Goal: Book appointment/travel/reservation

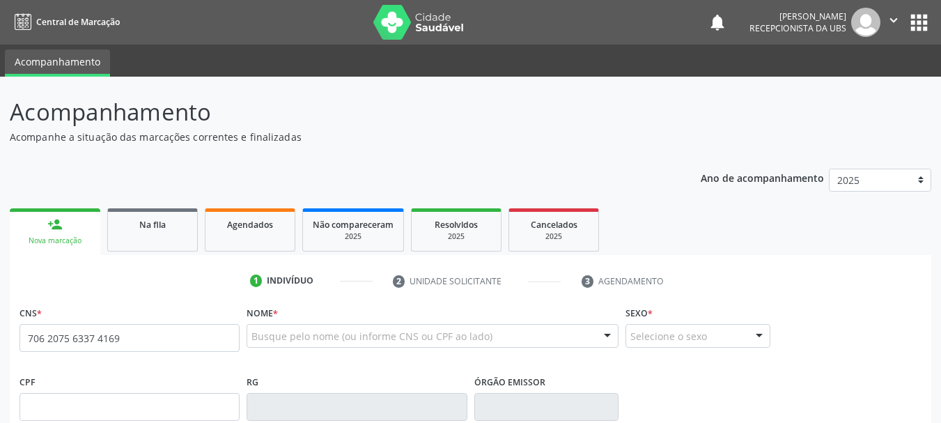
type input "706 2075 6337 4169"
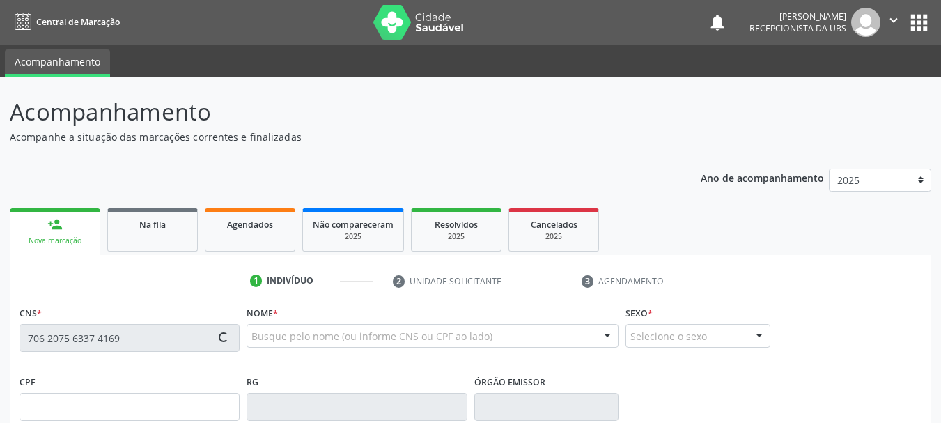
type input "008.447.295-23"
type input "0678651949"
type input "[DATE]"
type input "[PERSON_NAME]"
type input "[PHONE_NUMBER]"
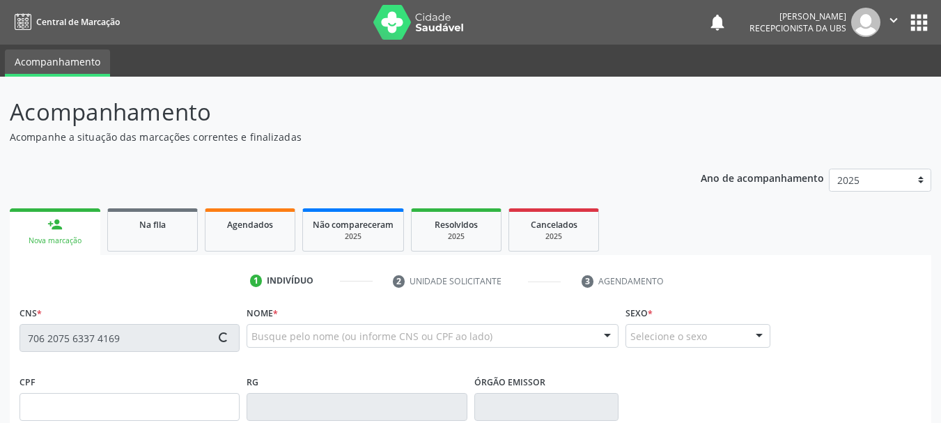
type input "[PHONE_NUMBER]"
type input "S/N"
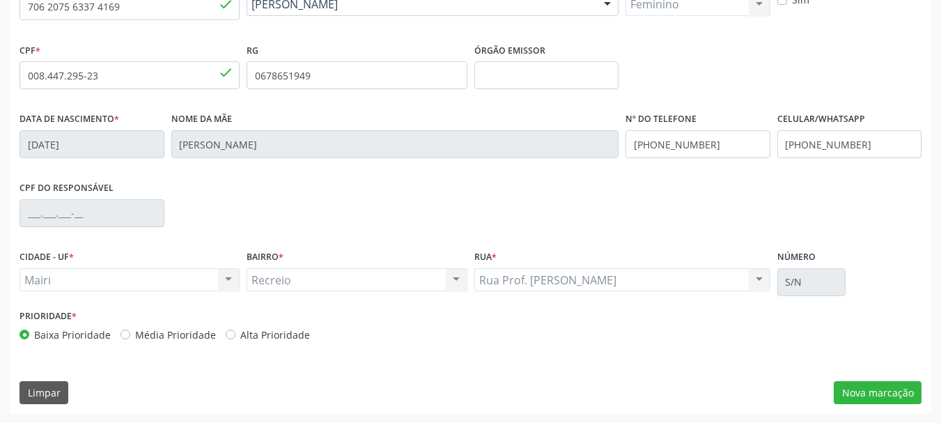
scroll to position [332, 0]
click at [270, 339] on label "Alta Prioridade" at bounding box center [275, 334] width 70 height 15
click at [235, 339] on input "Alta Prioridade" at bounding box center [231, 333] width 10 height 13
radio input "true"
click at [876, 388] on button "Nova marcação" at bounding box center [878, 392] width 88 height 24
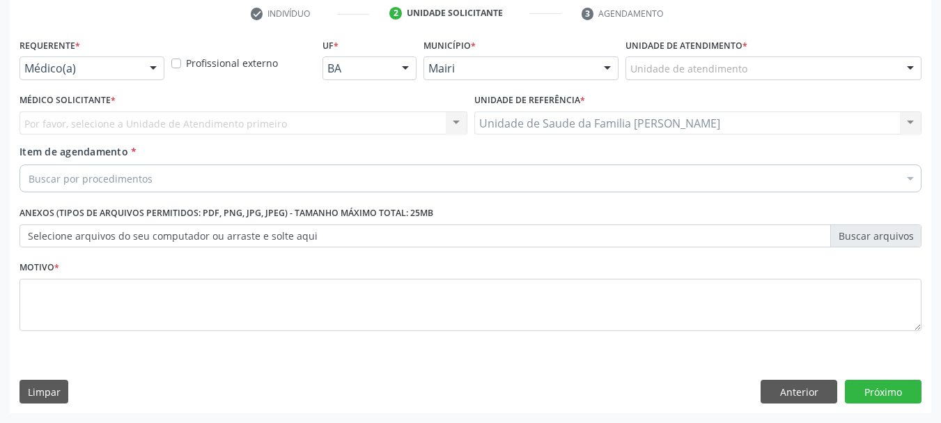
scroll to position [267, 0]
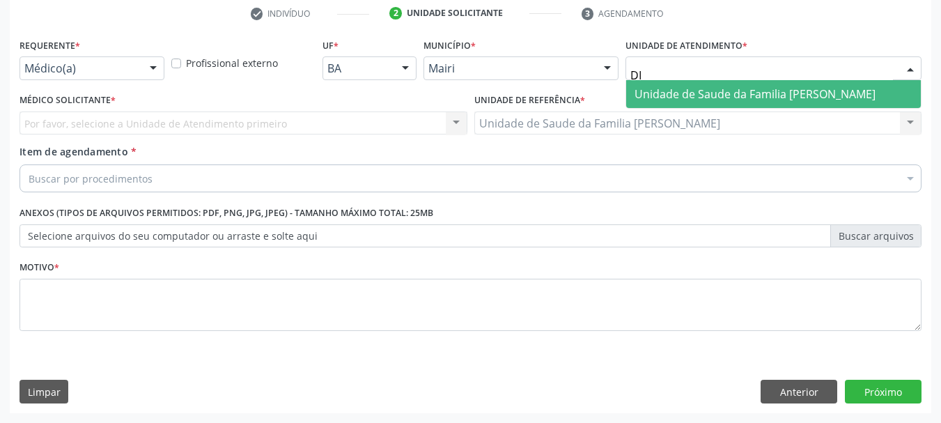
type input "DIL"
click at [774, 98] on span "Unidade de Saude da Familia [PERSON_NAME]" at bounding box center [755, 93] width 241 height 15
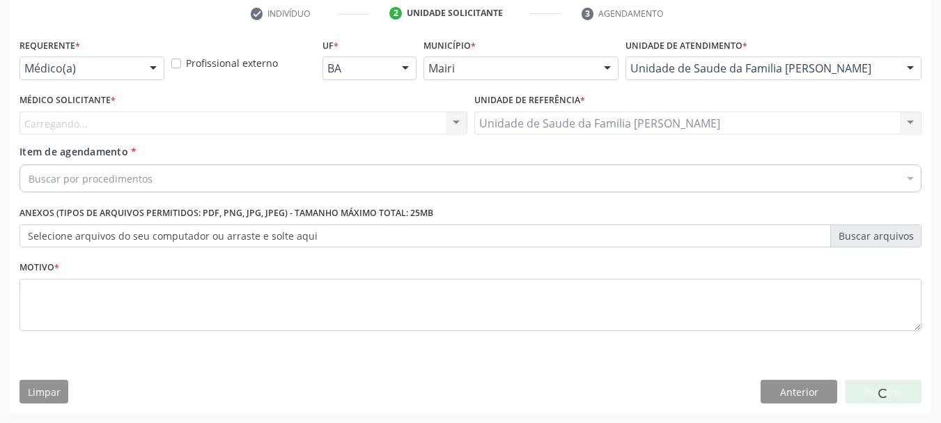
click at [55, 121] on div "Carregando... Nenhum resultado encontrado para: " " Não há nenhuma opção para s…" at bounding box center [244, 123] width 448 height 24
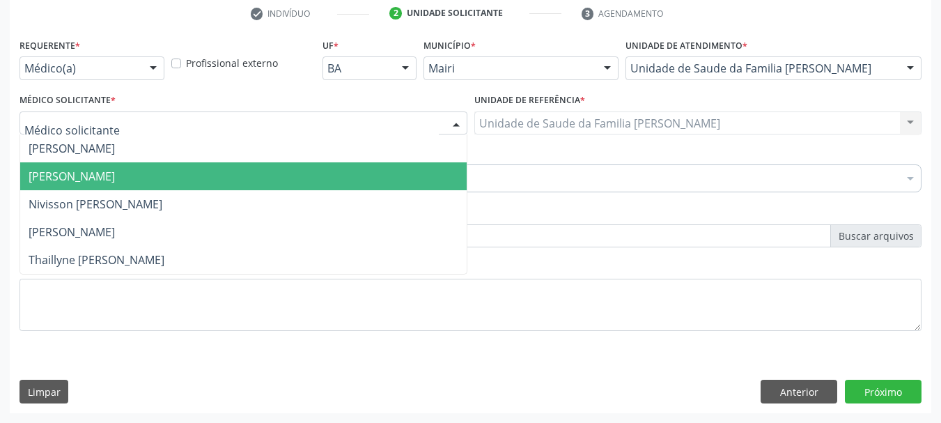
click at [48, 170] on span "[PERSON_NAME]" at bounding box center [72, 176] width 86 height 15
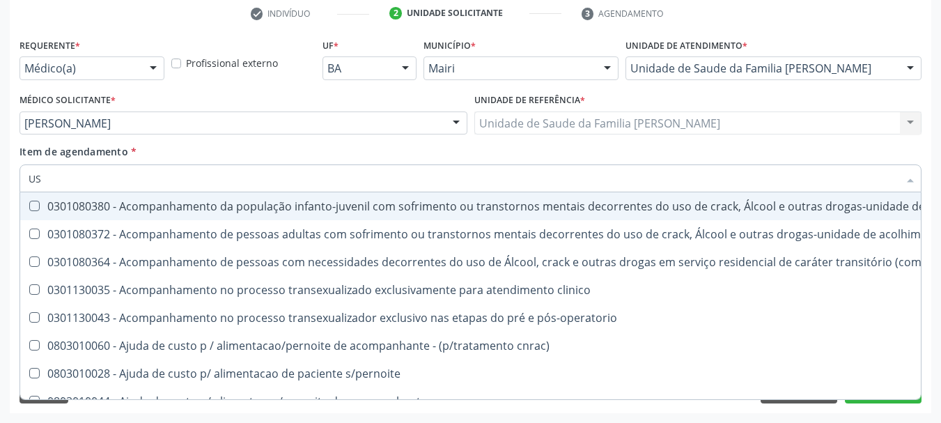
type input "USG"
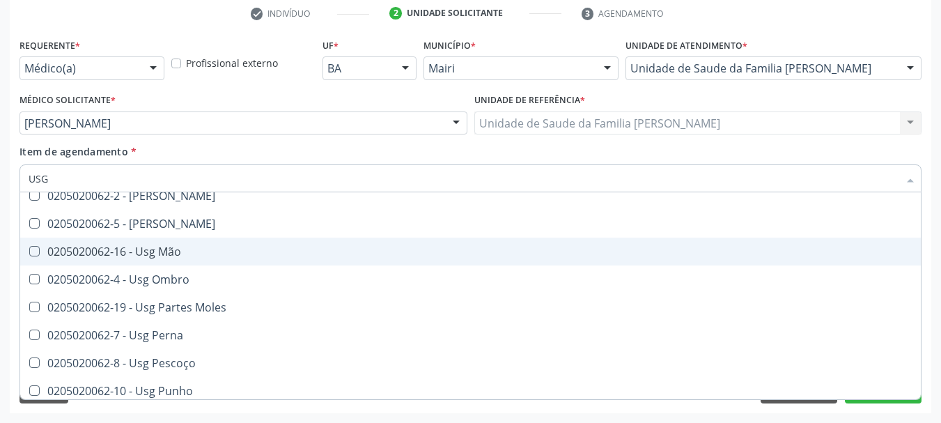
scroll to position [209, 0]
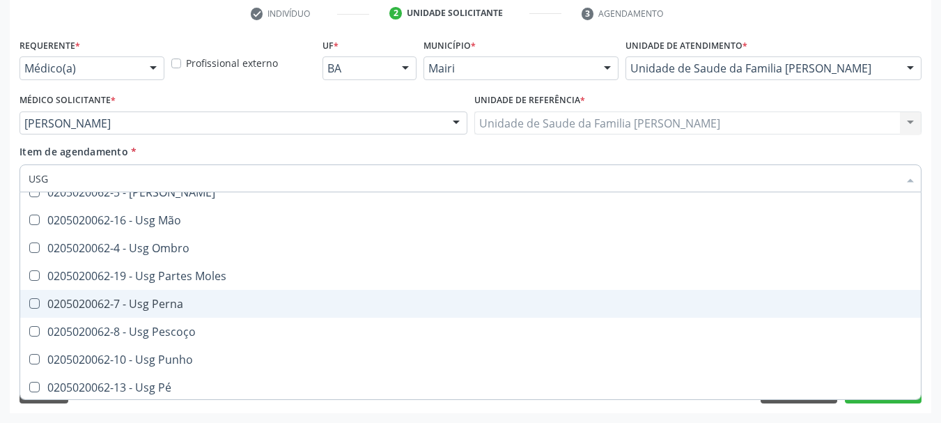
click at [201, 298] on div "0205020062-7 - Usg Perna" at bounding box center [471, 303] width 884 height 11
checkbox Perna "true"
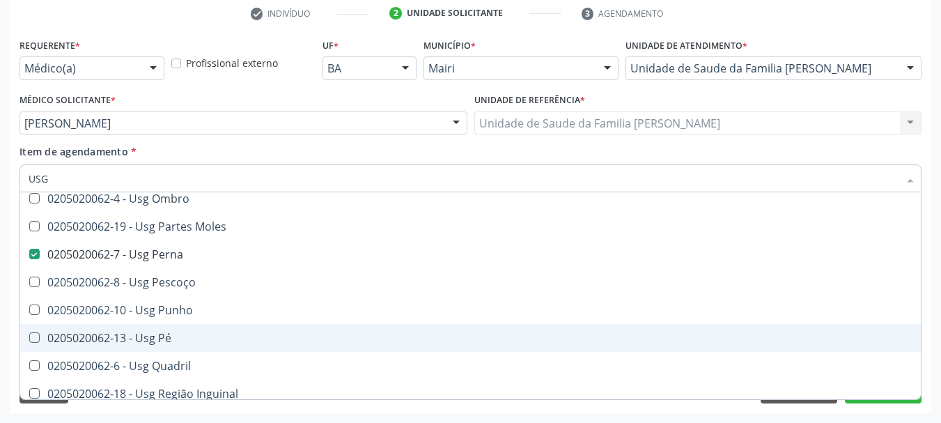
scroll to position [323, 0]
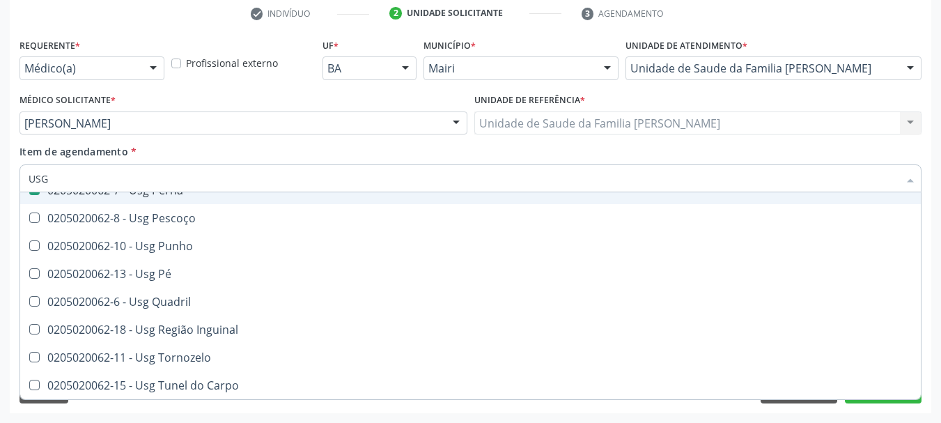
click at [231, 158] on div "Item de agendamento * USG Desfazer seleção 0205020062-14 - Usg Axila 0205020062…" at bounding box center [471, 166] width 902 height 44
checkbox Braço "true"
checkbox Perna "false"
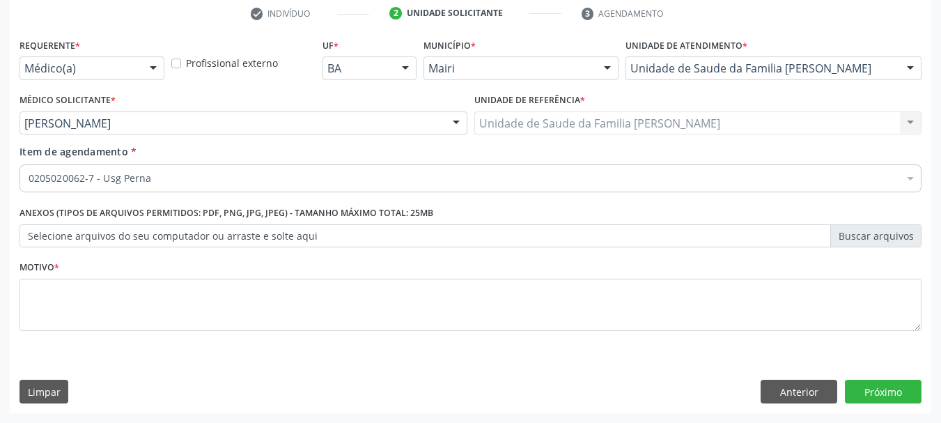
scroll to position [0, 0]
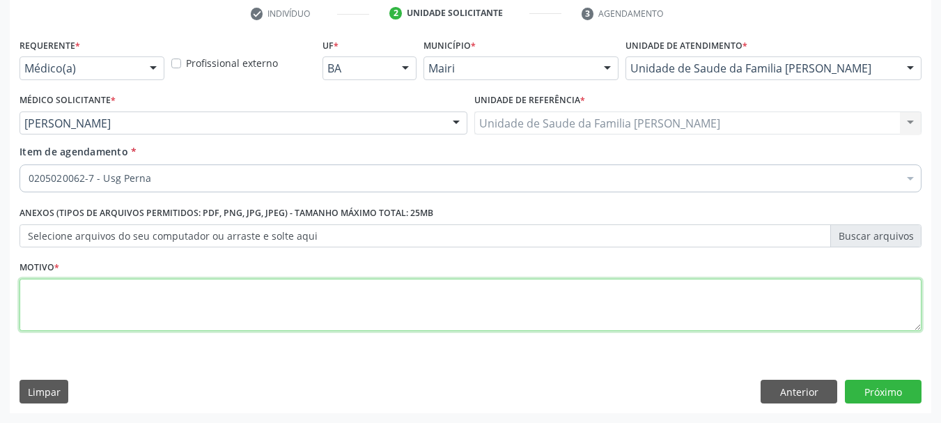
click at [146, 314] on textarea at bounding box center [471, 305] width 902 height 53
type textarea "COM DOPPLE ( URGENTE)"
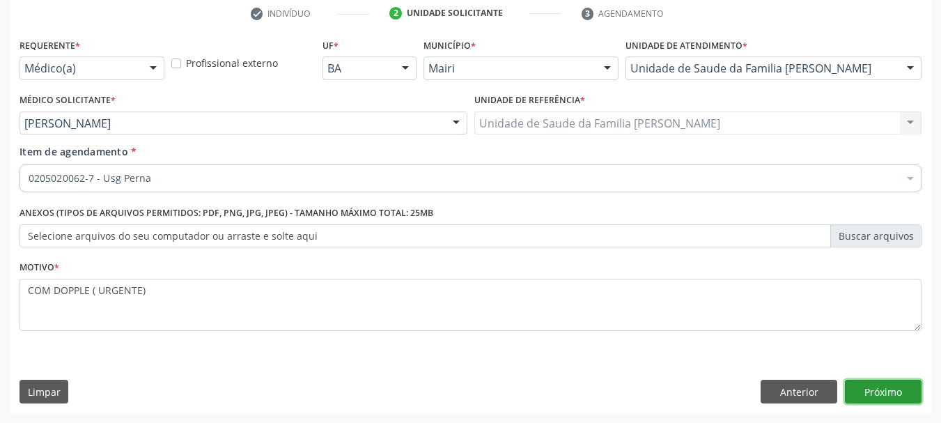
click at [873, 393] on button "Próximo" at bounding box center [883, 392] width 77 height 24
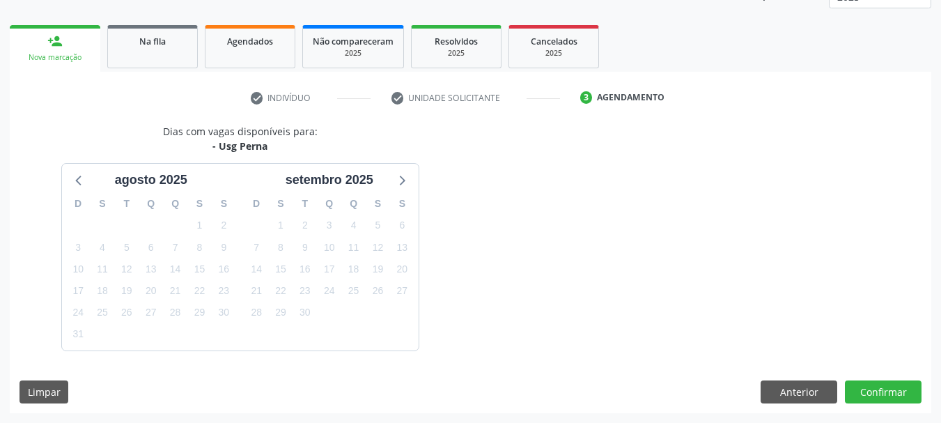
scroll to position [224, 0]
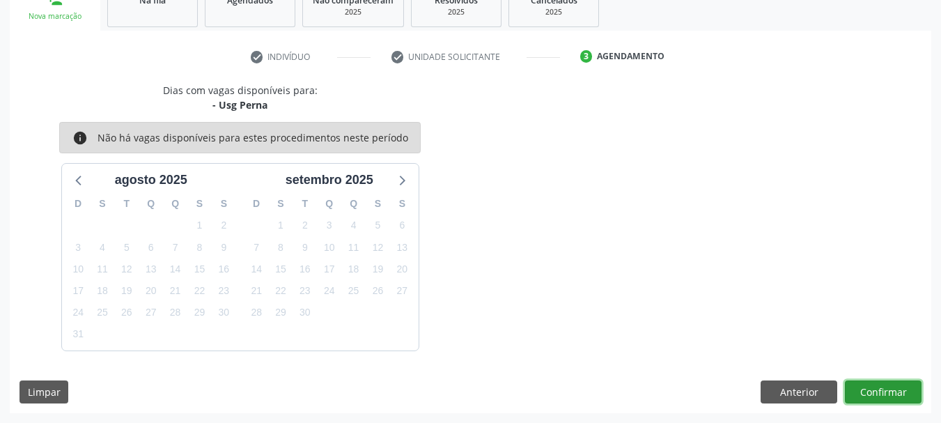
click at [885, 385] on button "Confirmar" at bounding box center [883, 392] width 77 height 24
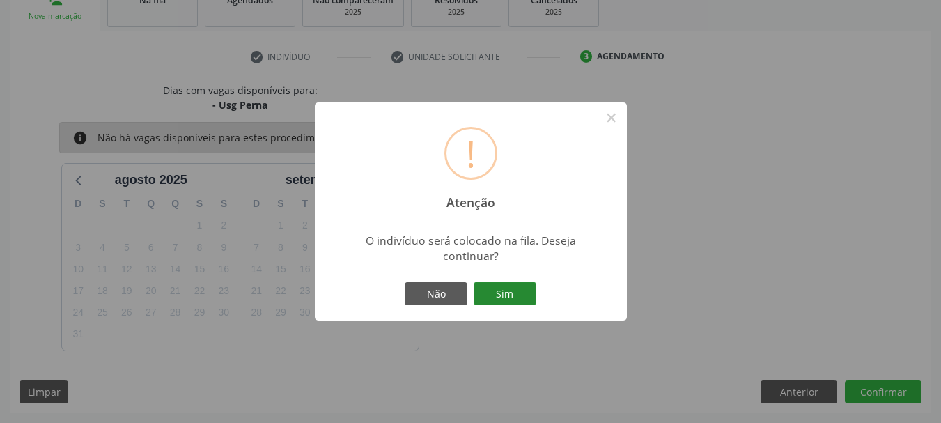
click at [525, 295] on button "Sim" at bounding box center [505, 294] width 63 height 24
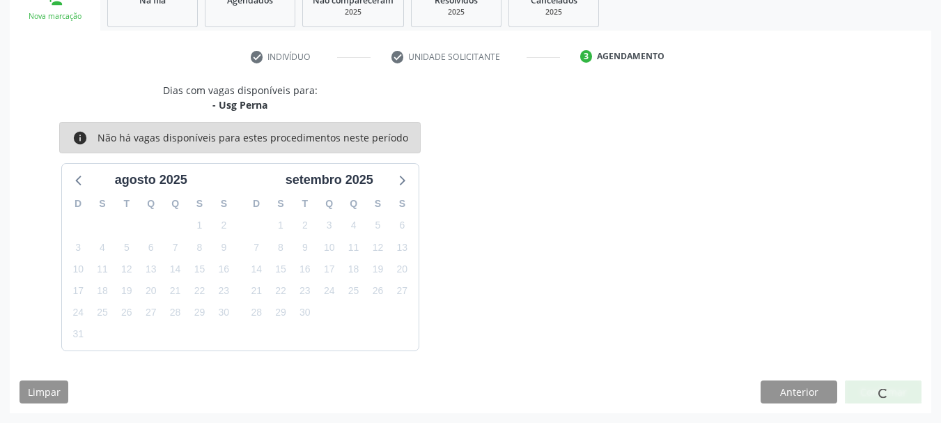
scroll to position [37, 0]
